Goal: Task Accomplishment & Management: Complete application form

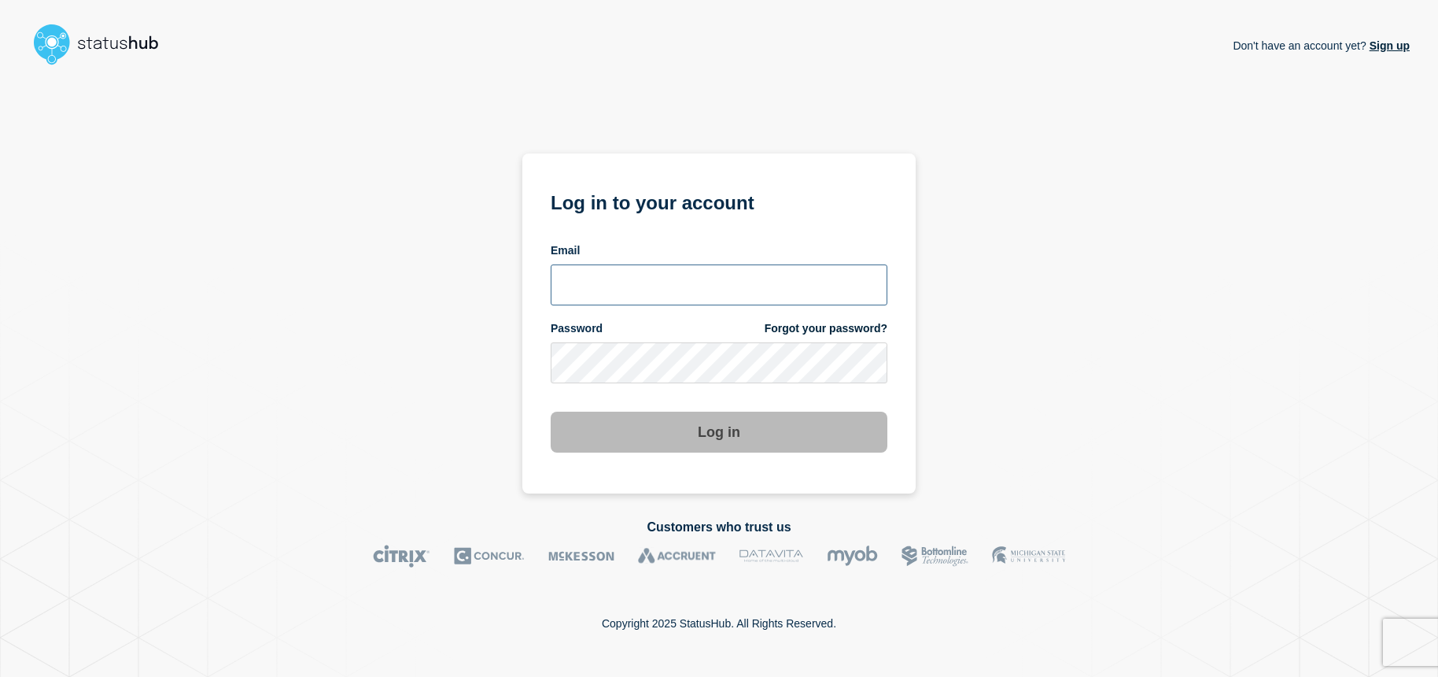
type input "[EMAIL_ADDRESS][DOMAIN_NAME]"
click at [716, 434] on button "Log in" at bounding box center [719, 431] width 337 height 41
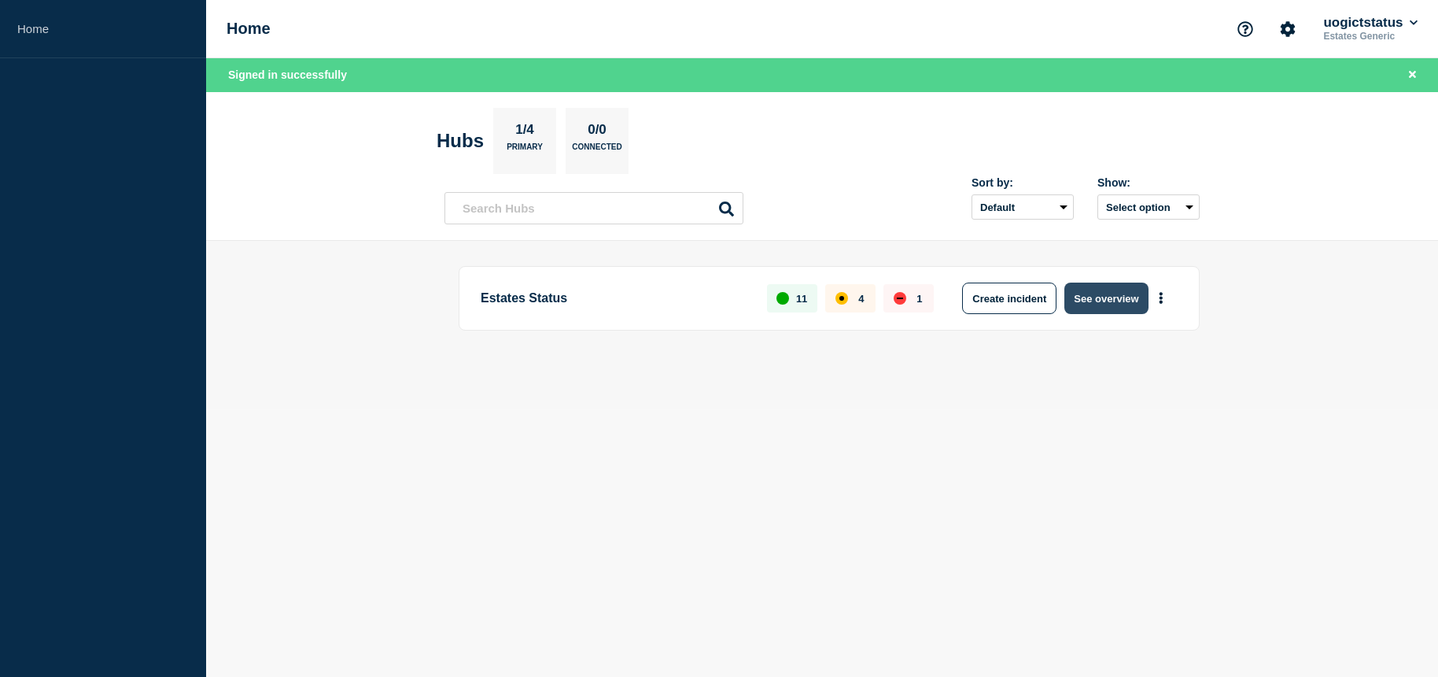
click at [1120, 307] on button "See overview" at bounding box center [1105, 297] width 83 height 31
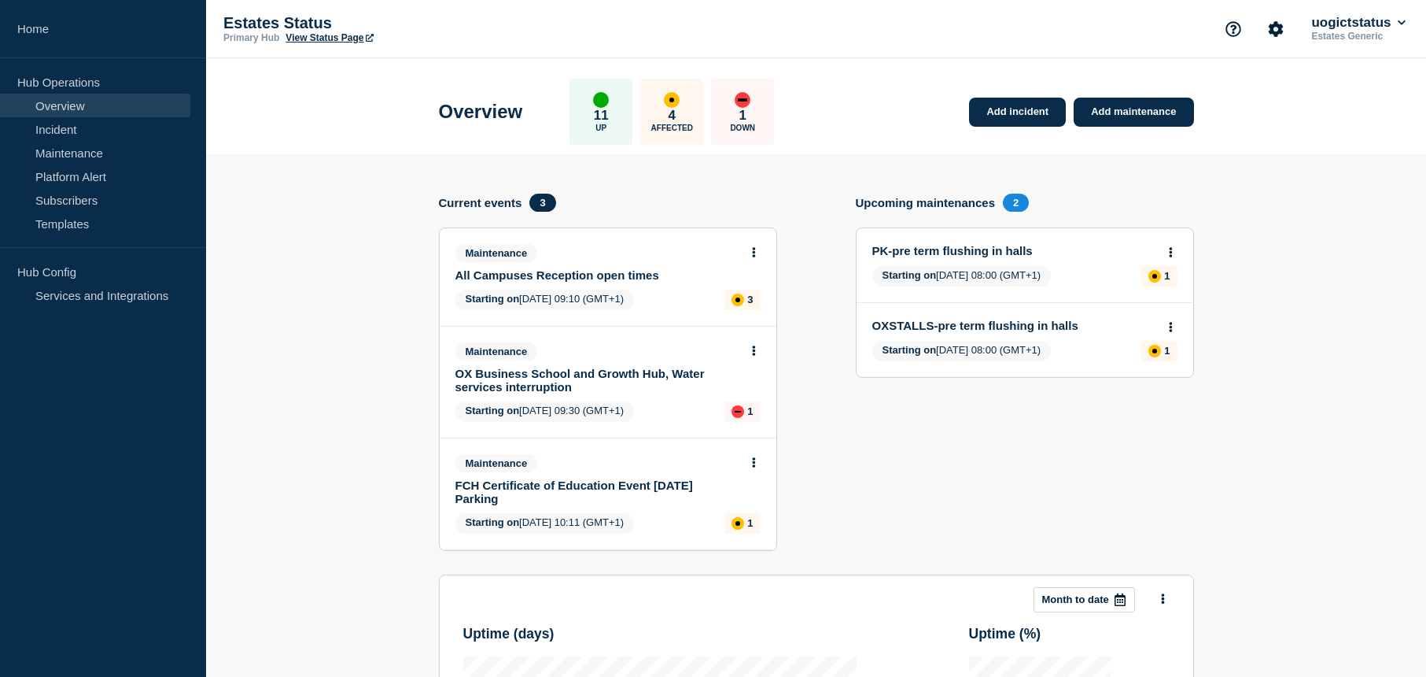
drag, startPoint x: 1133, startPoint y: 114, endPoint x: 1140, endPoint y: 131, distance: 18.0
click at [1133, 114] on link "Add maintenance" at bounding box center [1134, 112] width 120 height 29
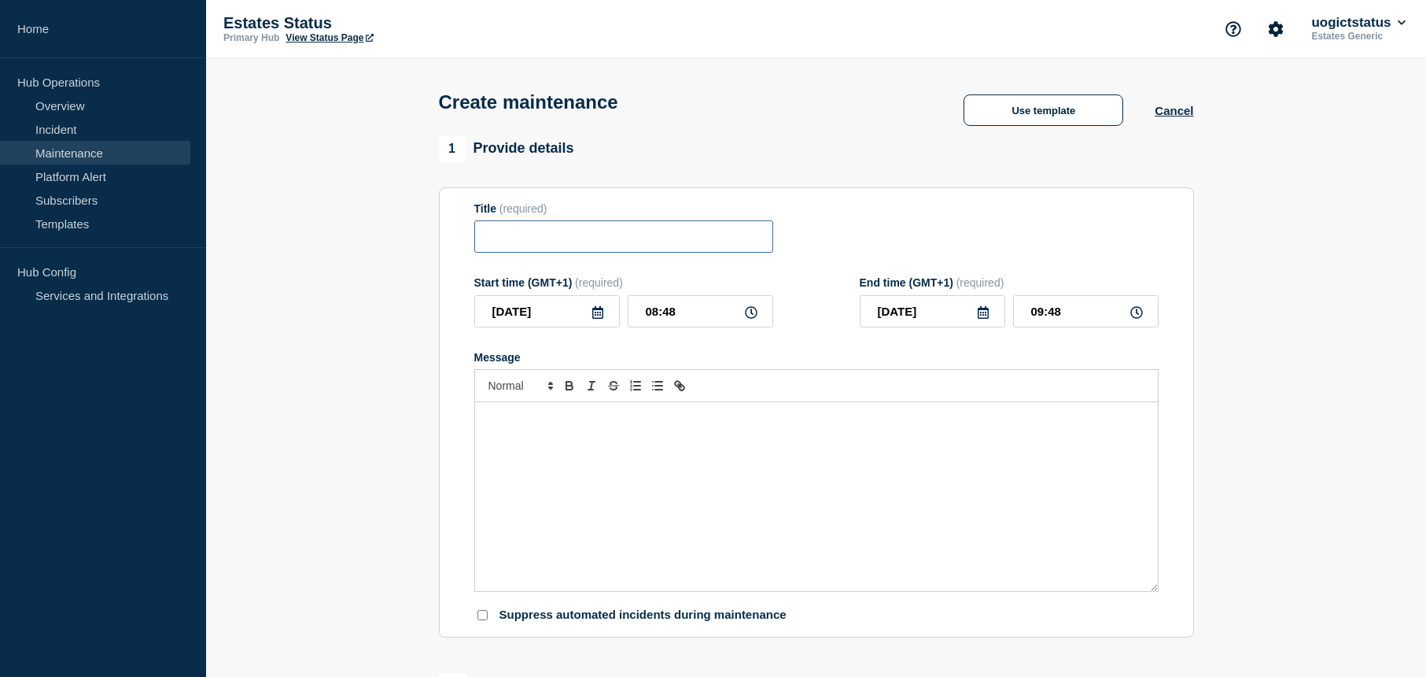
click at [522, 248] on input "Title" at bounding box center [623, 236] width 299 height 32
click at [655, 245] on input "CC Interruption to water" at bounding box center [623, 236] width 299 height 32
type input "CC Interruption to water supply"
click at [986, 316] on icon at bounding box center [983, 312] width 11 height 13
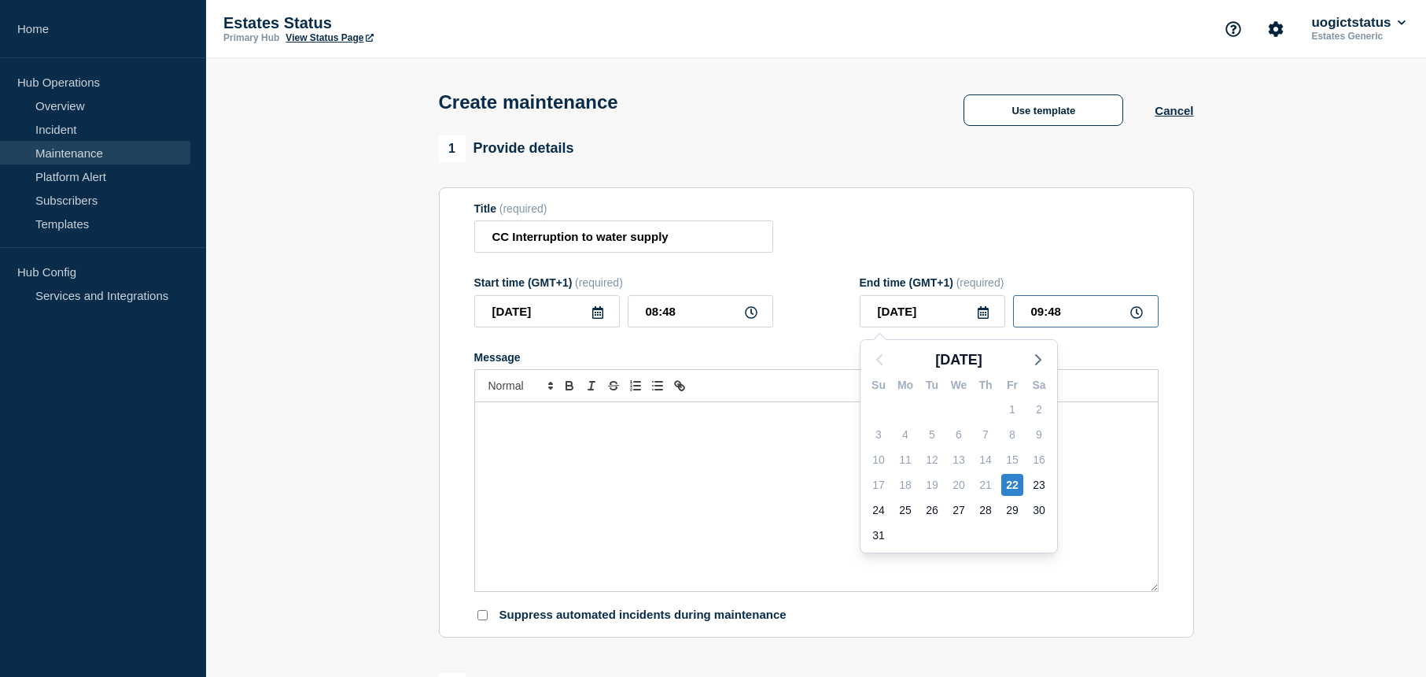
click at [1079, 313] on input "09:48" at bounding box center [1086, 311] width 146 height 32
drag, startPoint x: 1077, startPoint y: 313, endPoint x: 1008, endPoint y: 314, distance: 69.2
click at [1008, 314] on div "[DATE] 09:48" at bounding box center [1009, 311] width 299 height 32
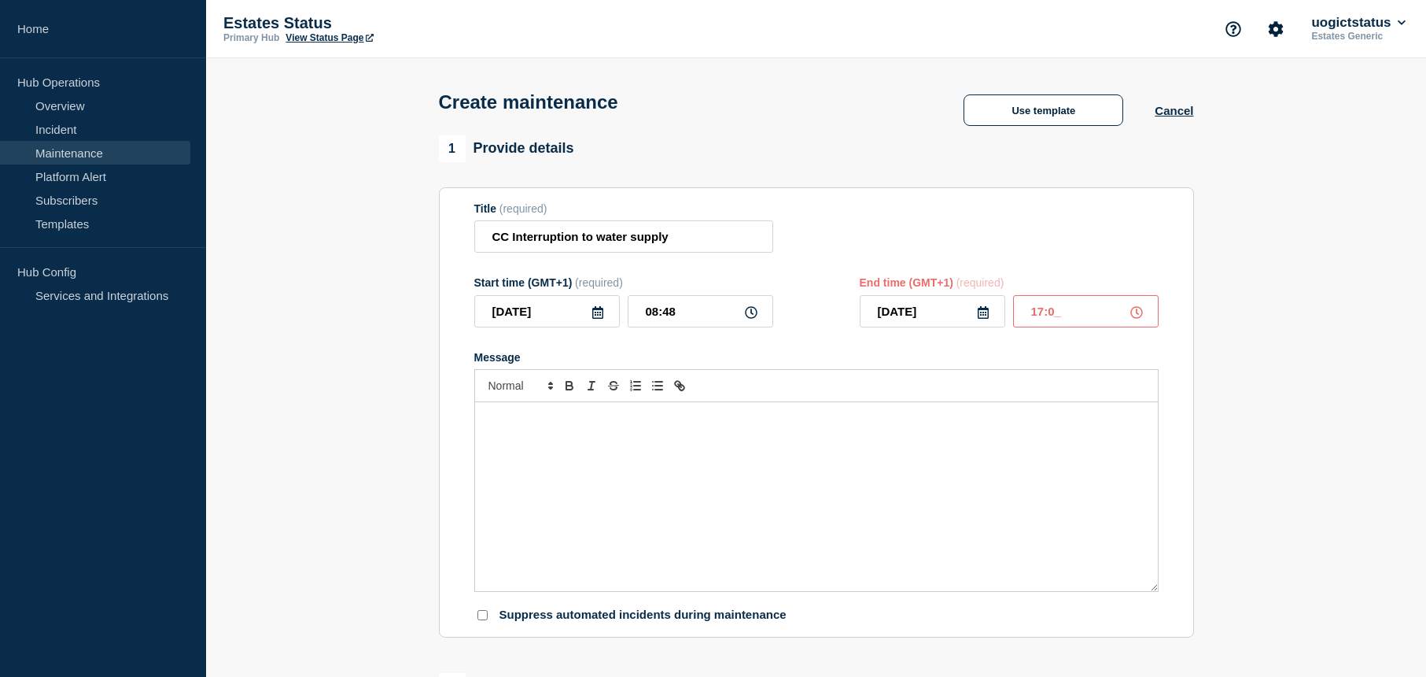
type input "17:00"
click at [865, 434] on div "Message" at bounding box center [816, 496] width 683 height 189
click at [585, 443] on div "Message" at bounding box center [816, 496] width 683 height 189
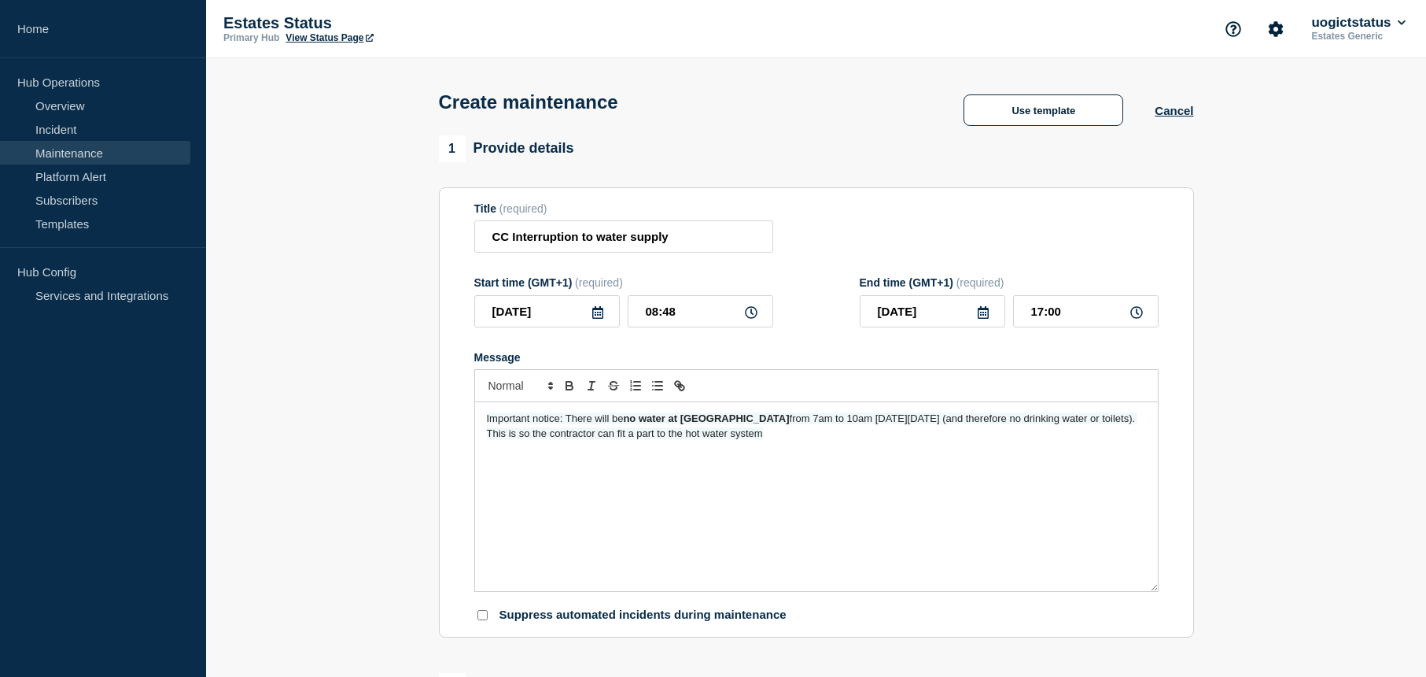
click at [483, 418] on div "Important notice: There will be no water at [GEOGRAPHIC_DATA] from 7am to 10am …" at bounding box center [816, 496] width 683 height 189
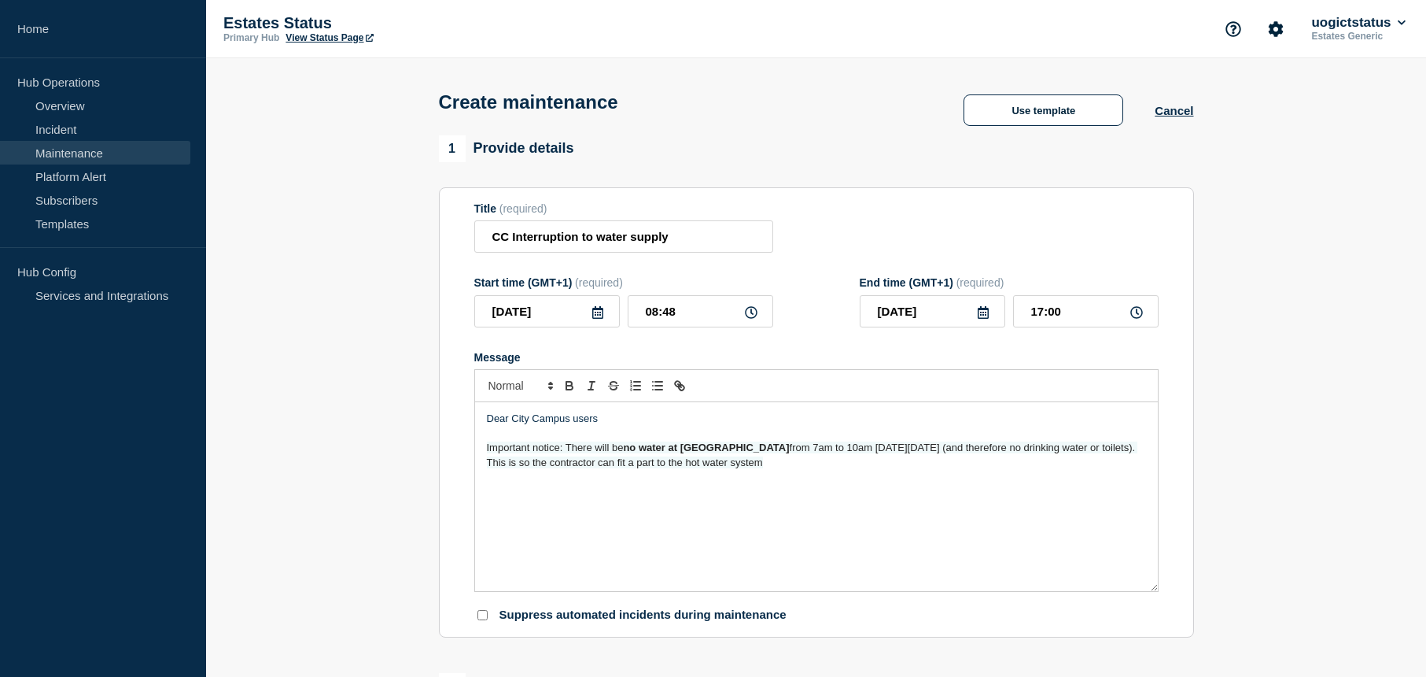
click at [751, 470] on p "Important notice: There will be no water at [GEOGRAPHIC_DATA] from 7am to 10am …" at bounding box center [816, 455] width 659 height 29
click at [573, 498] on p "Message" at bounding box center [816, 491] width 659 height 14
click at [566, 526] on div "Dear City Campus users Important notice: There will be no water at [GEOGRAPHIC_…" at bounding box center [816, 496] width 683 height 189
click at [534, 528] on div "Dear City Campus users Important notice: There will be no water at [GEOGRAPHIC_…" at bounding box center [816, 496] width 683 height 189
click at [1105, 490] on p "Thank you for your understanding and patience during these essential works and …" at bounding box center [816, 491] width 659 height 14
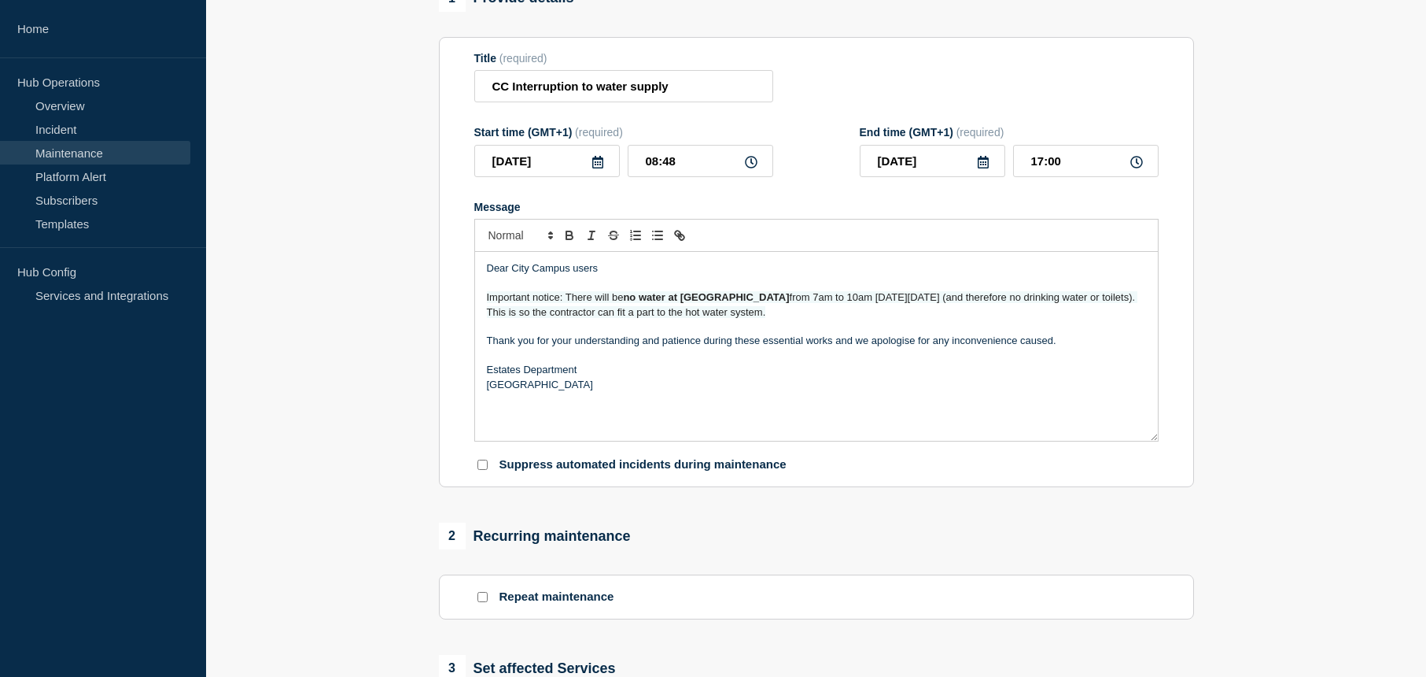
scroll to position [472, 0]
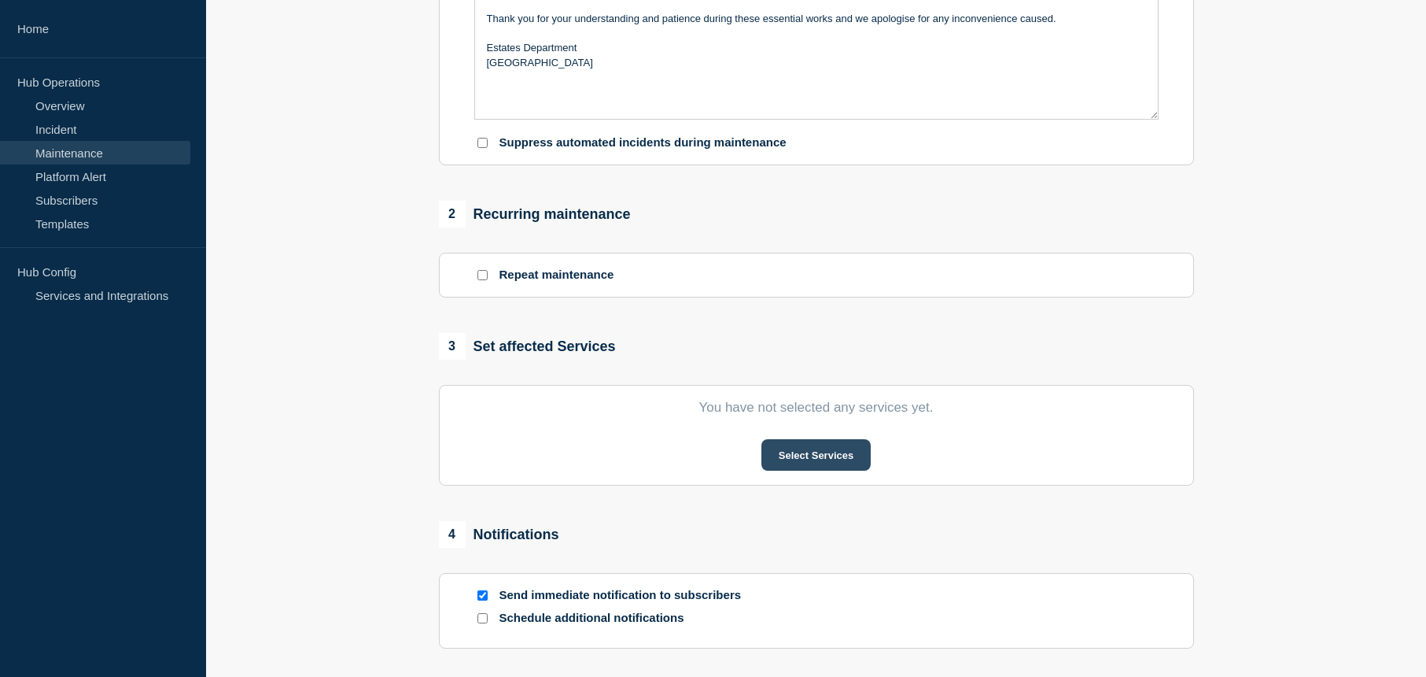
click at [832, 451] on button "Select Services" at bounding box center [816, 454] width 109 height 31
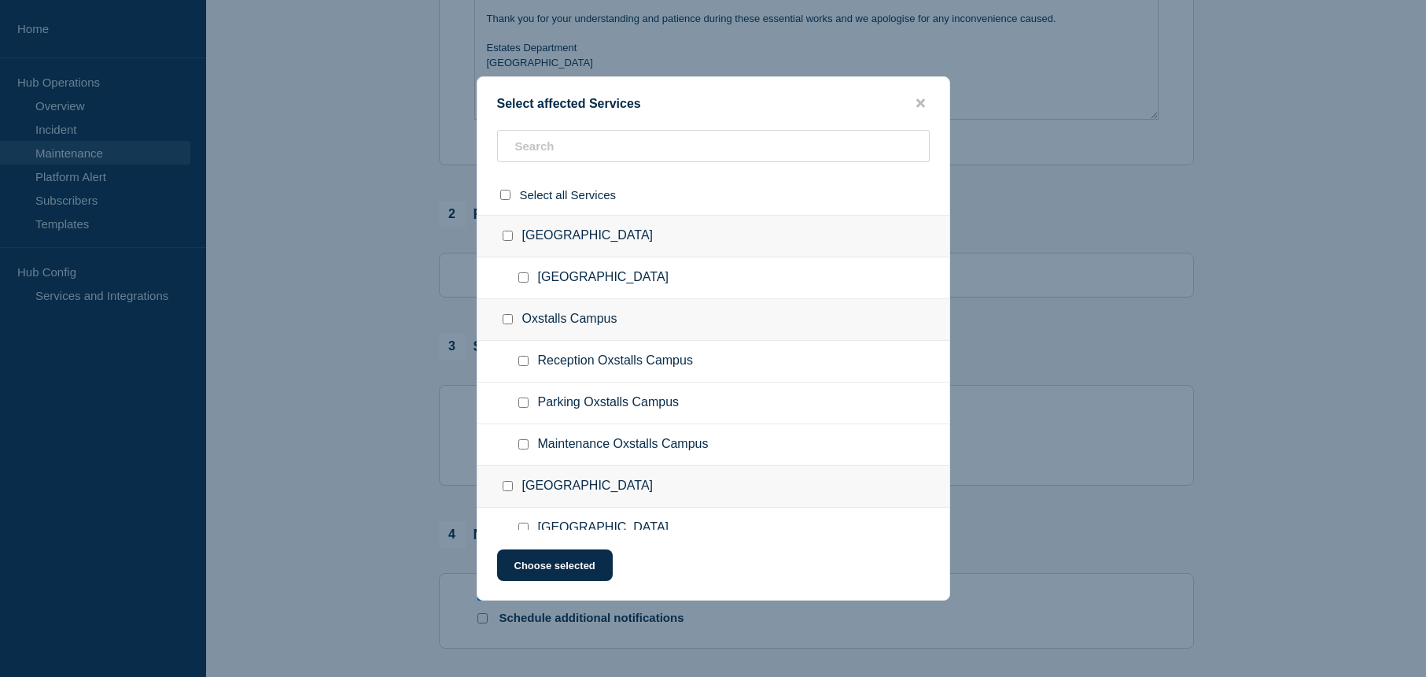
click at [523, 278] on input "Maintenance City Campus checkbox" at bounding box center [523, 277] width 10 height 10
checkbox input "true"
click at [583, 570] on button "Choose selected" at bounding box center [555, 564] width 116 height 31
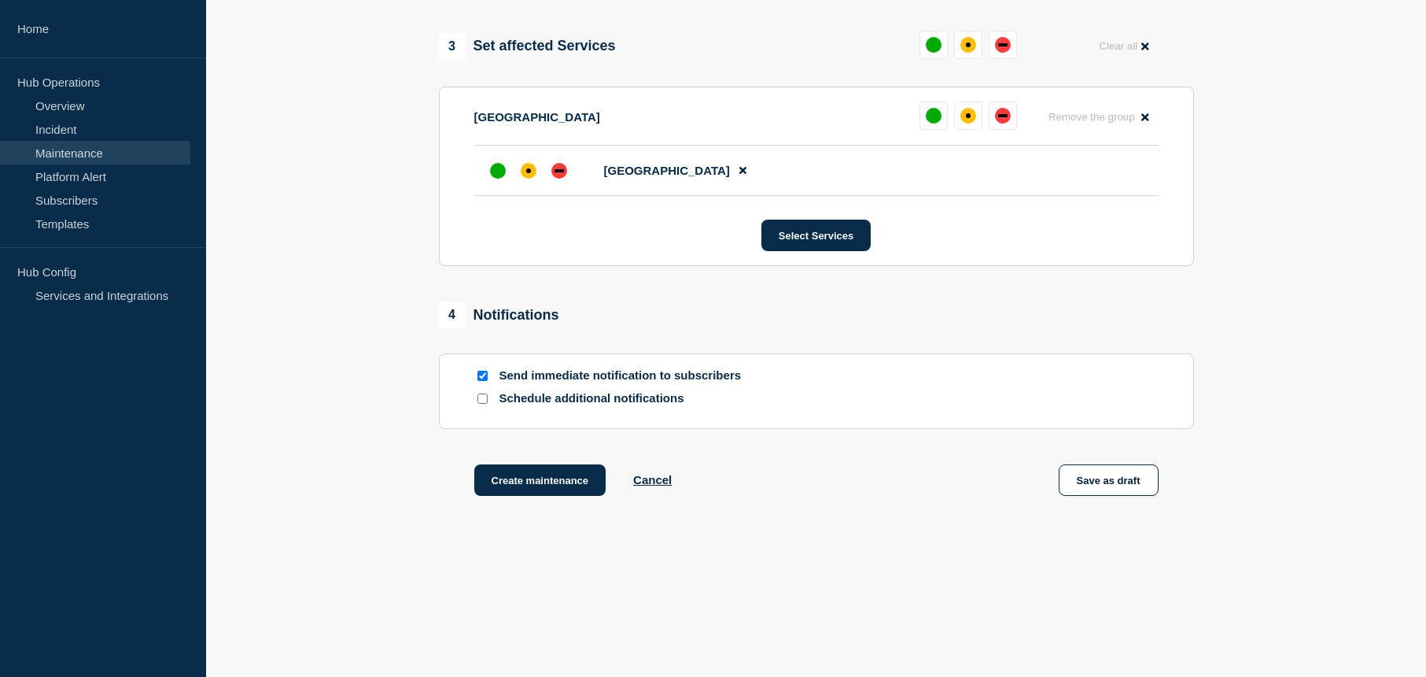
scroll to position [778, 0]
click at [563, 170] on div "down" at bounding box center [559, 170] width 9 height 3
click at [562, 481] on button "Create maintenance" at bounding box center [540, 479] width 132 height 31
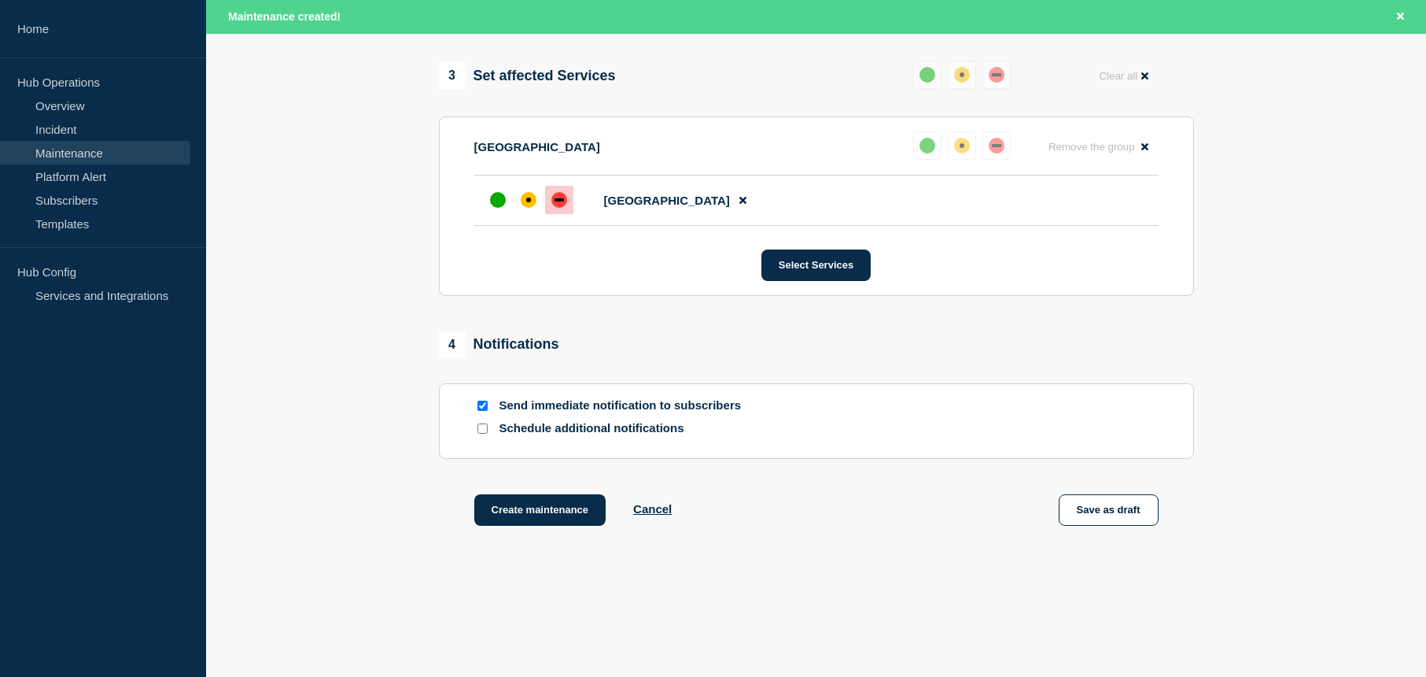
scroll to position [812, 0]
